Goal: Communication & Community: Answer question/provide support

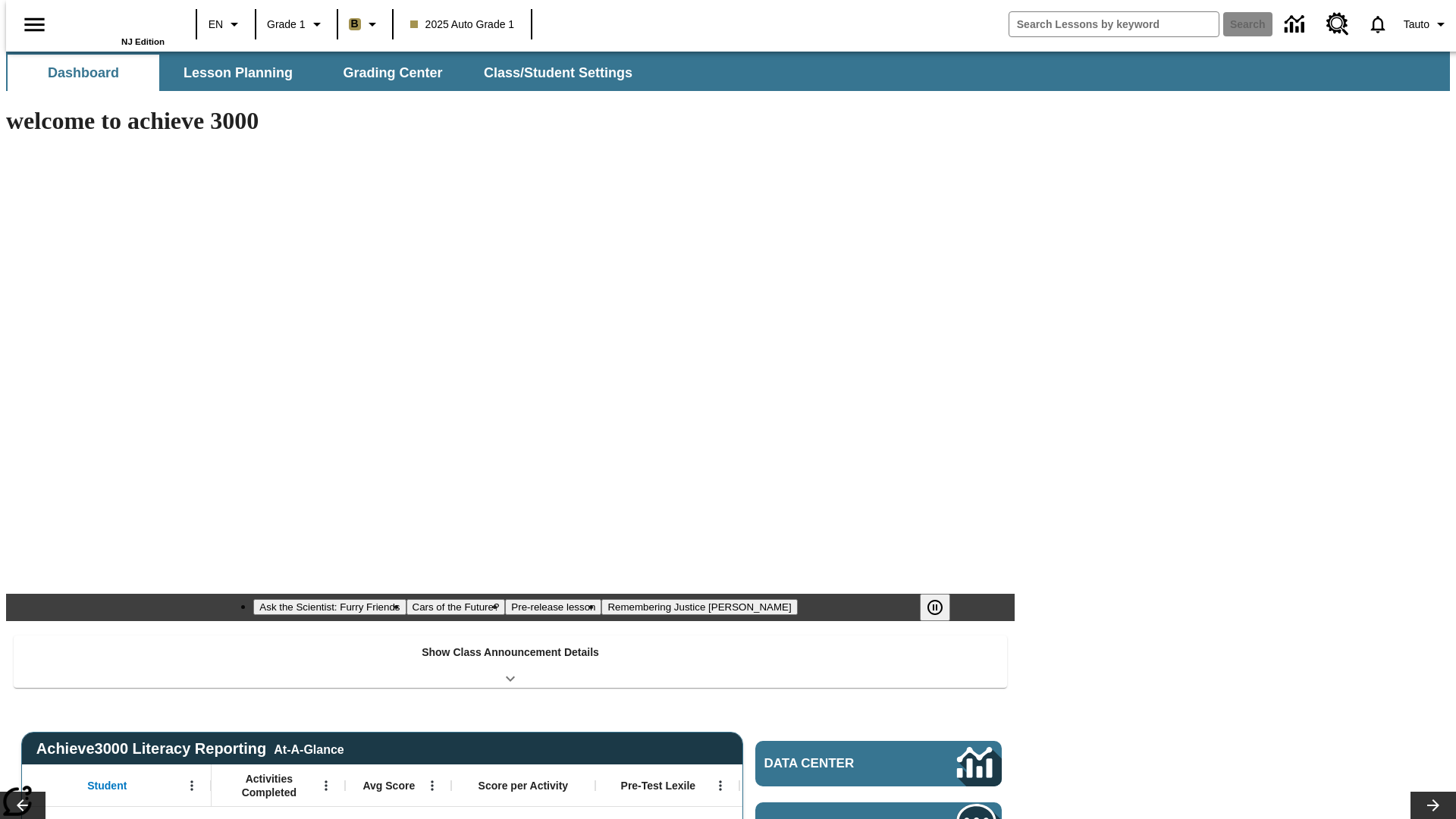
type input "-1"
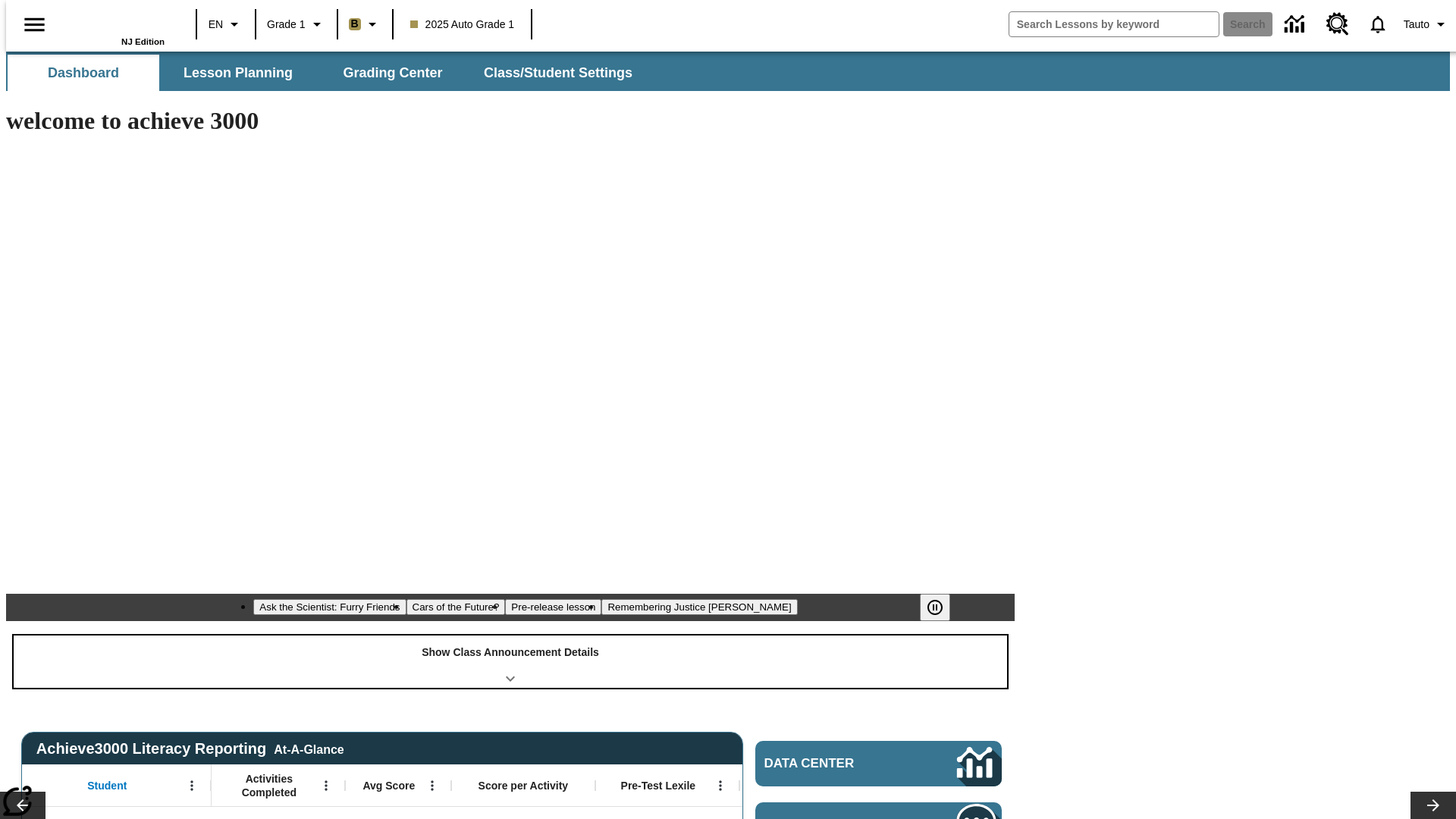
click at [510, 636] on div "Show Class Announcement Details" at bounding box center [510, 662] width 993 height 52
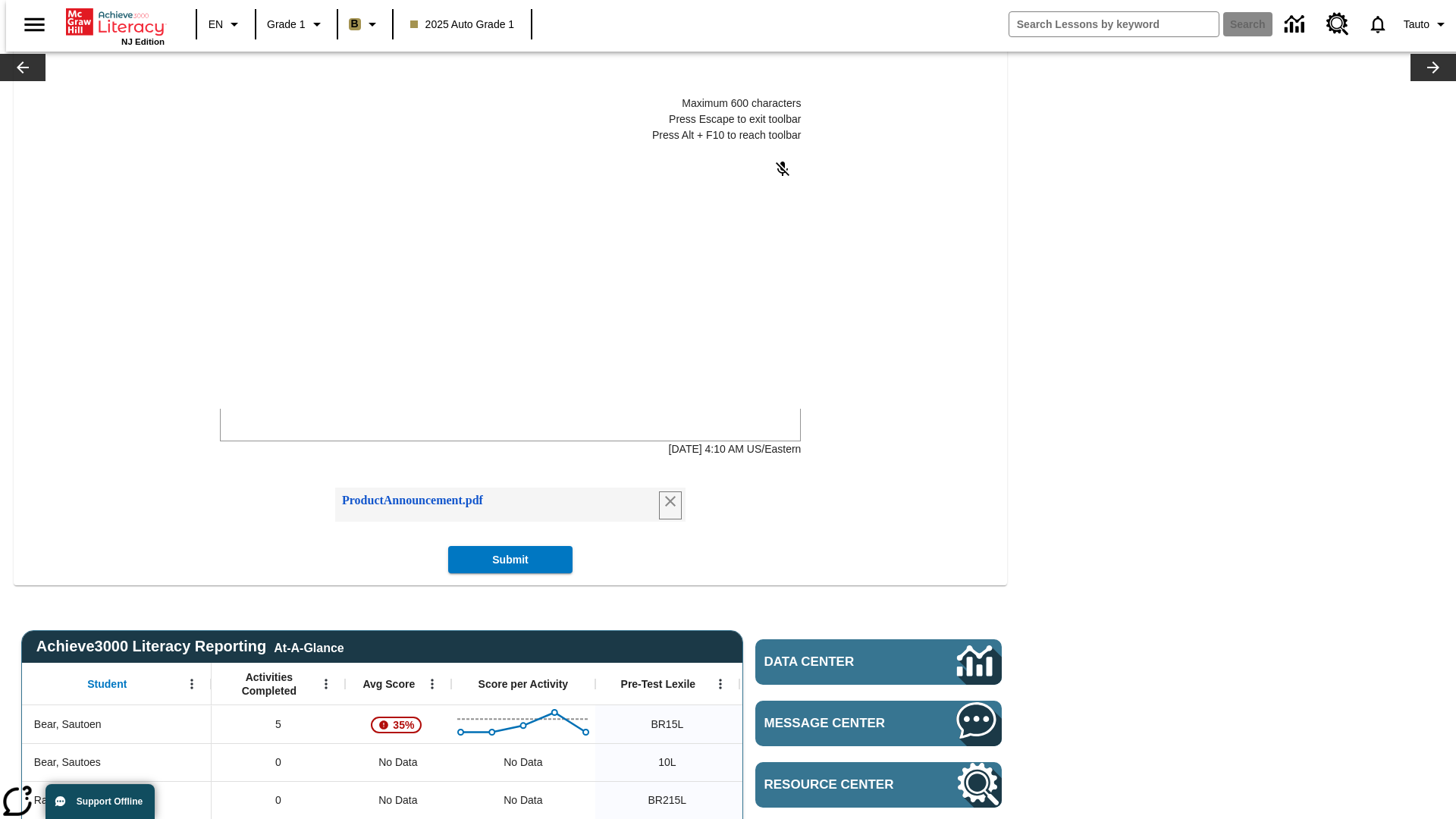
click at [666, 507] on icon "Remove attachment" at bounding box center [670, 502] width 10 height 10
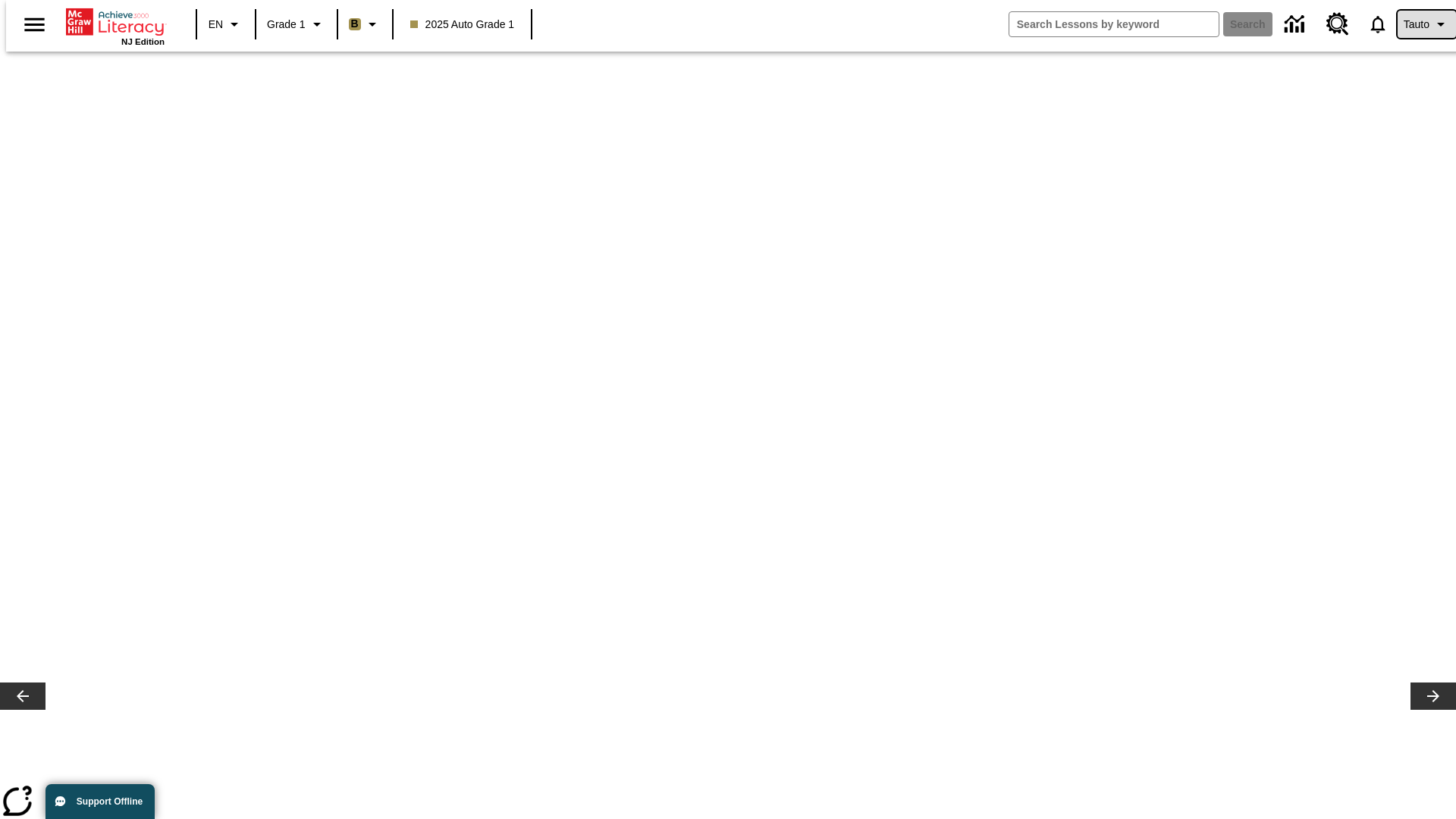
click at [1419, 24] on span "Tauto" at bounding box center [1417, 24] width 26 height 16
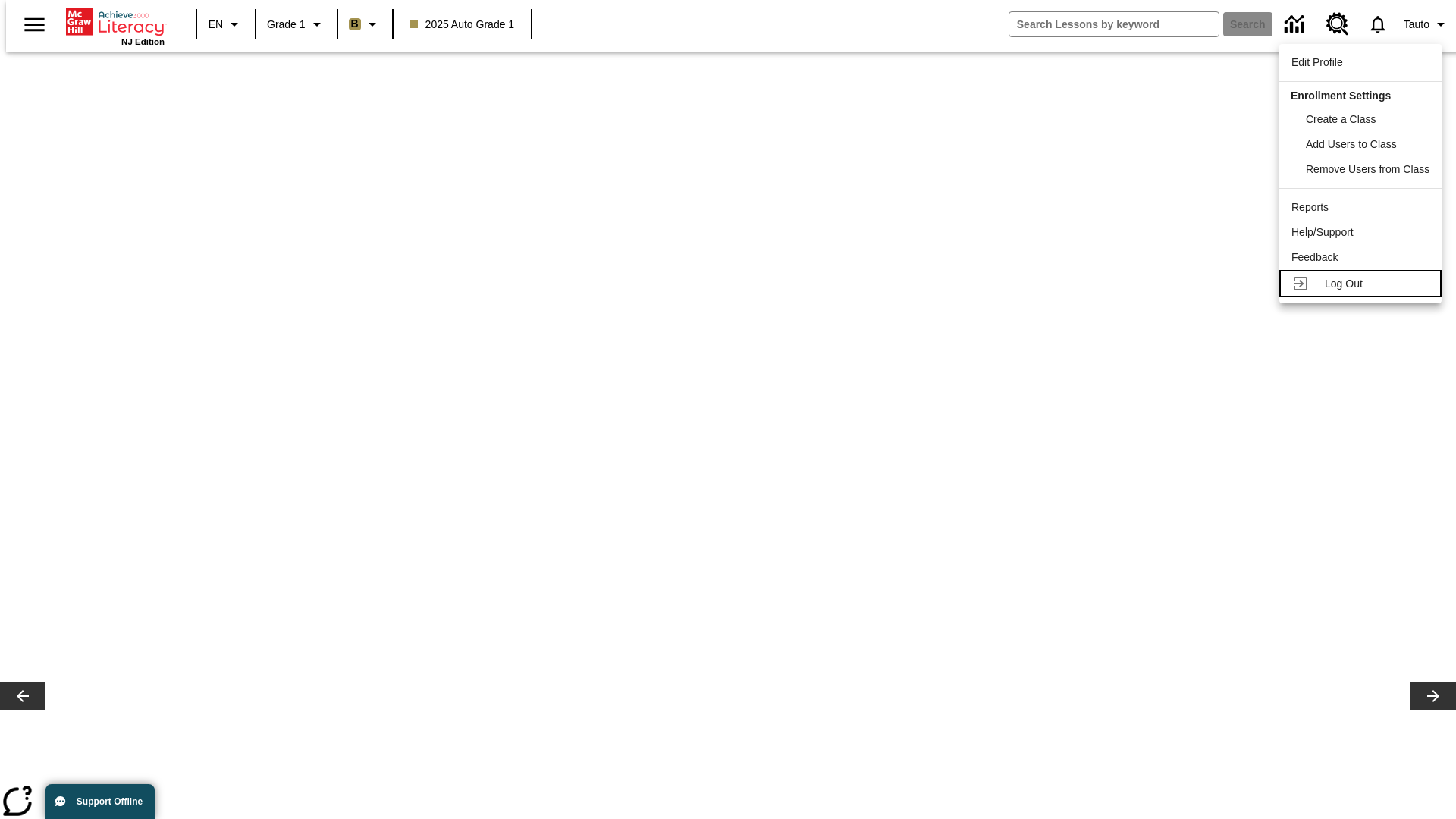
click at [1361, 283] on span "Log Out" at bounding box center [1343, 283] width 37 height 12
